Goal: Transaction & Acquisition: Subscribe to service/newsletter

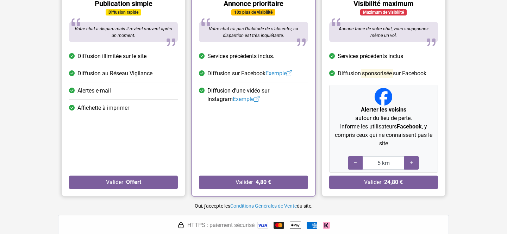
scroll to position [135, 0]
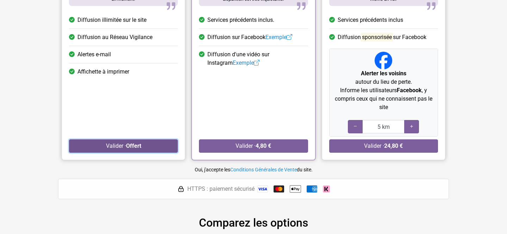
click at [147, 143] on button "Valider · Offert" at bounding box center [123, 145] width 109 height 13
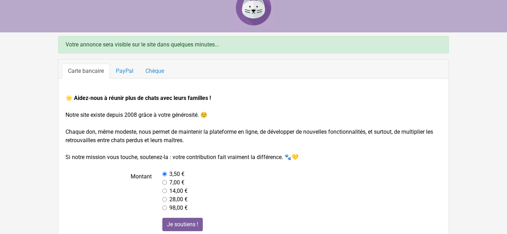
scroll to position [14, 0]
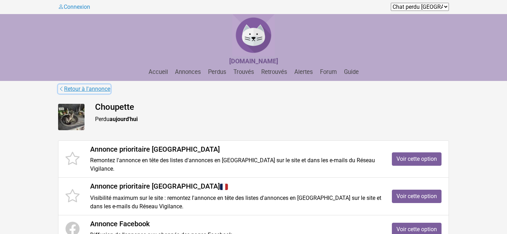
click at [66, 90] on link "Retour à l'annonce" at bounding box center [84, 89] width 52 height 9
